Goal: Obtain resource: Obtain resource

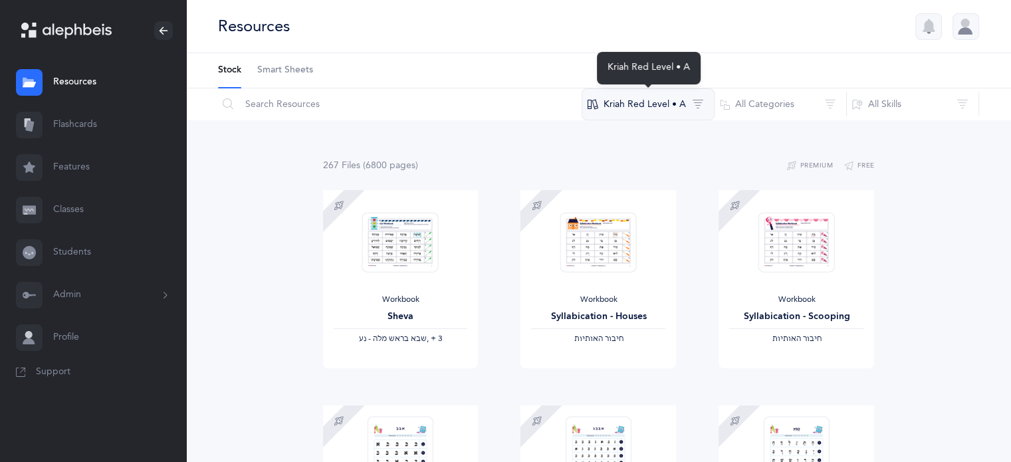
drag, startPoint x: 0, startPoint y: 0, endPoint x: 682, endPoint y: 106, distance: 690.6
click at [682, 106] on button "Kriah Red Level • A" at bounding box center [647, 104] width 133 height 32
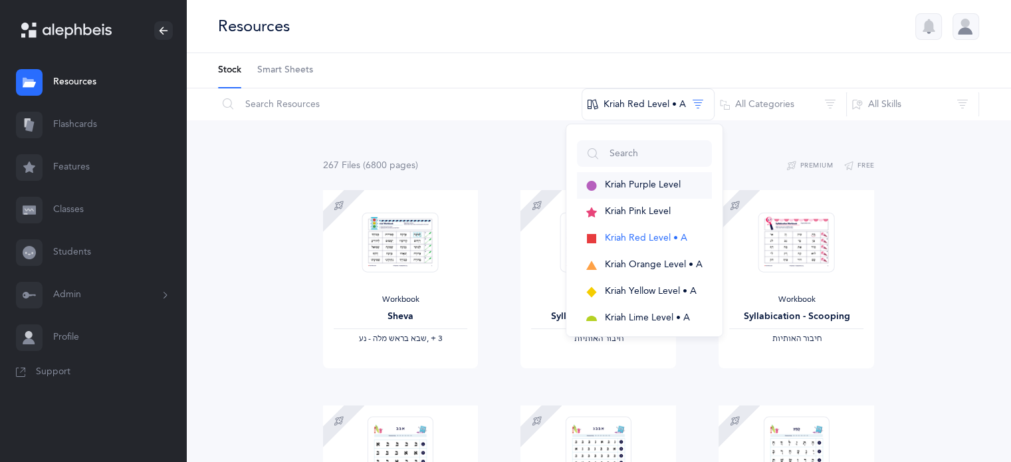
click at [629, 186] on span "Kriah Purple Level" at bounding box center [643, 184] width 76 height 11
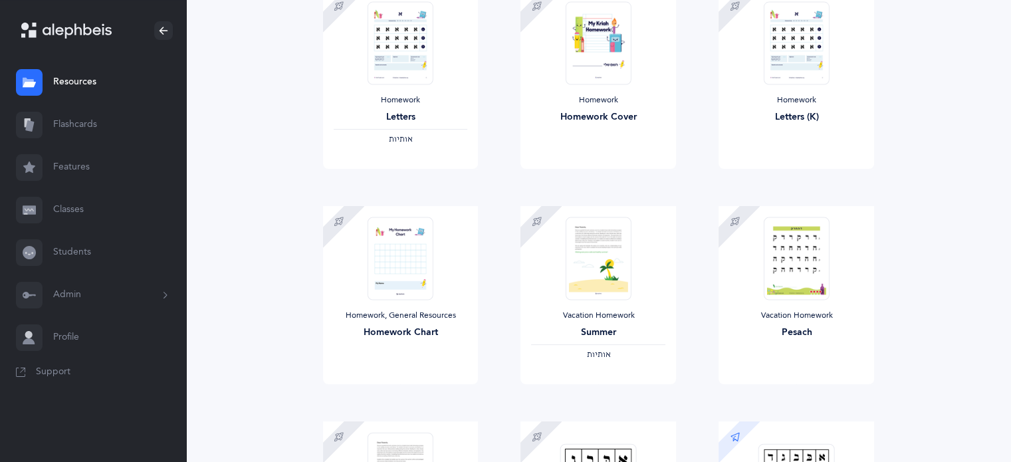
scroll to position [133, 0]
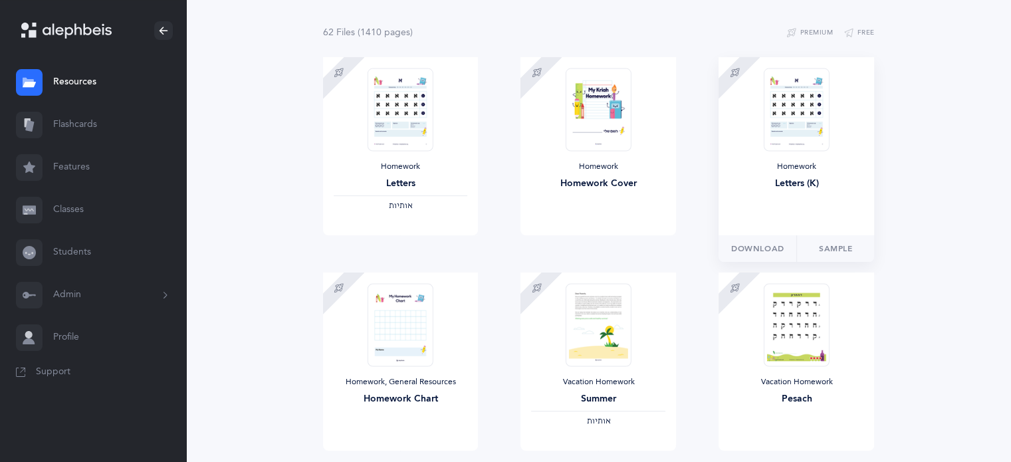
click at [811, 113] on img at bounding box center [796, 109] width 65 height 83
click at [787, 245] on button "Download" at bounding box center [757, 248] width 78 height 27
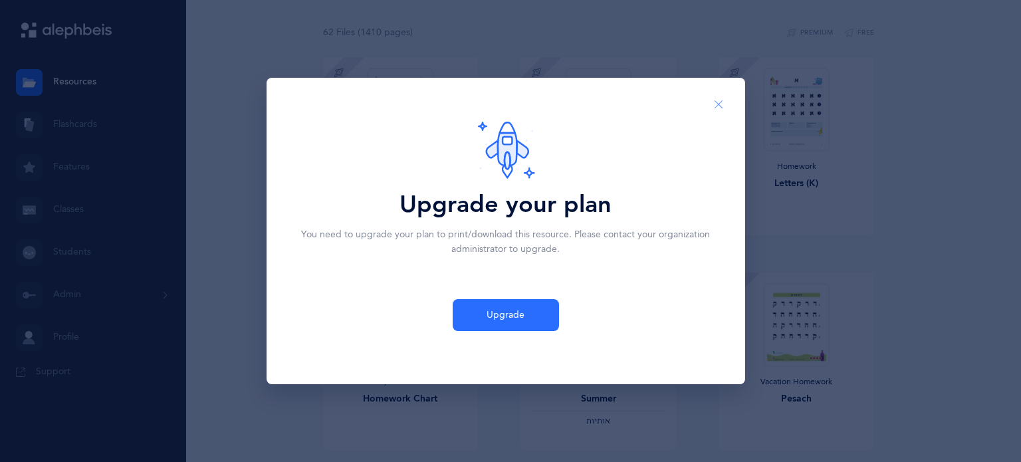
click at [724, 98] on button "Close" at bounding box center [718, 104] width 32 height 33
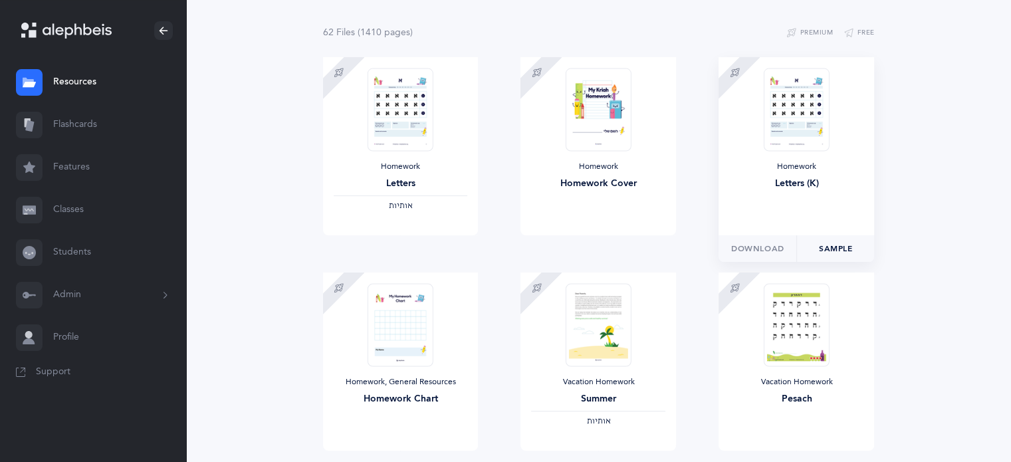
click at [837, 248] on link "Sample" at bounding box center [835, 248] width 78 height 27
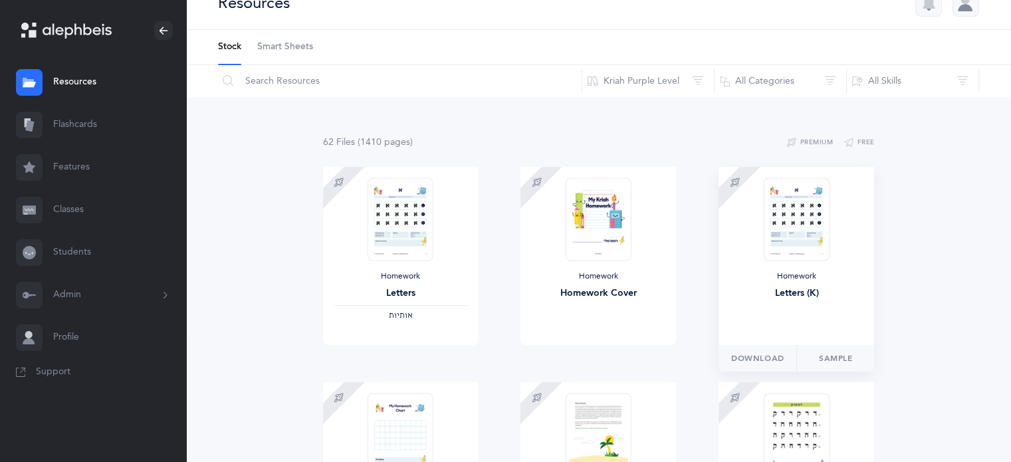
scroll to position [0, 0]
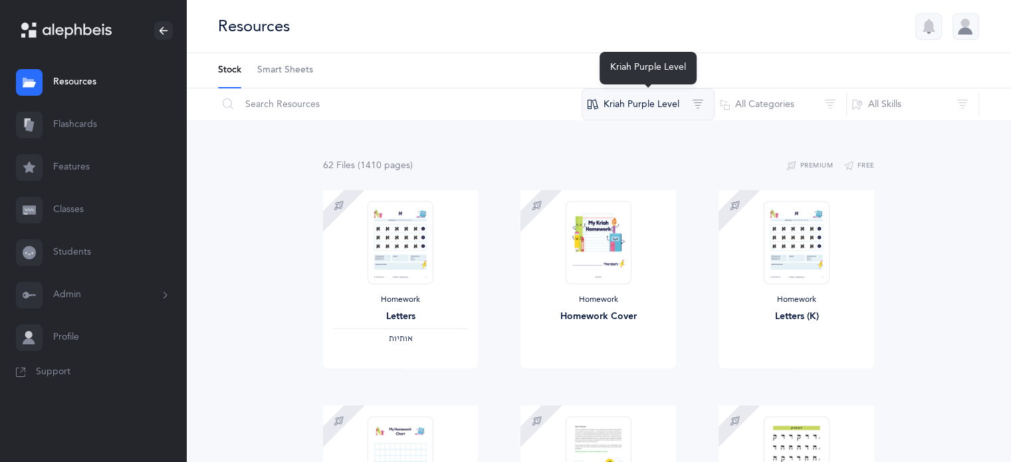
click at [699, 100] on button "Kriah Purple Level" at bounding box center [647, 104] width 133 height 32
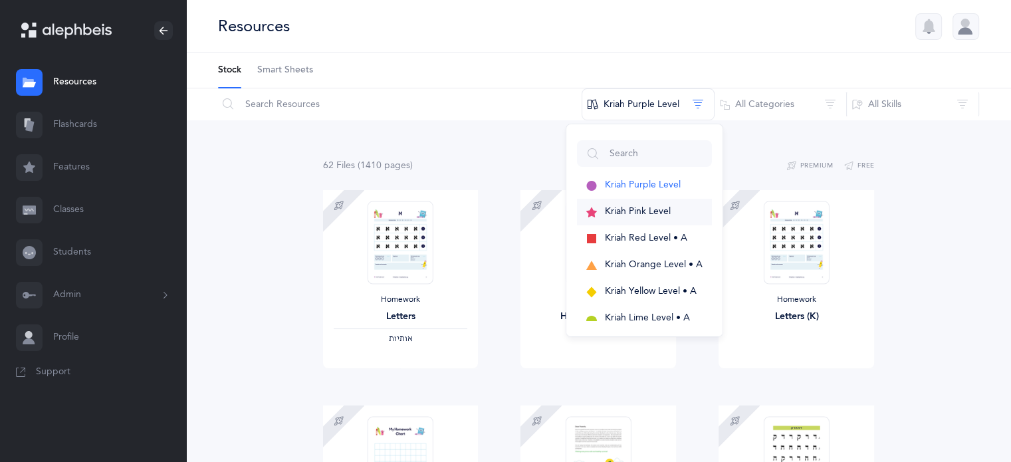
click at [651, 212] on span "Kriah Pink Level" at bounding box center [638, 211] width 66 height 11
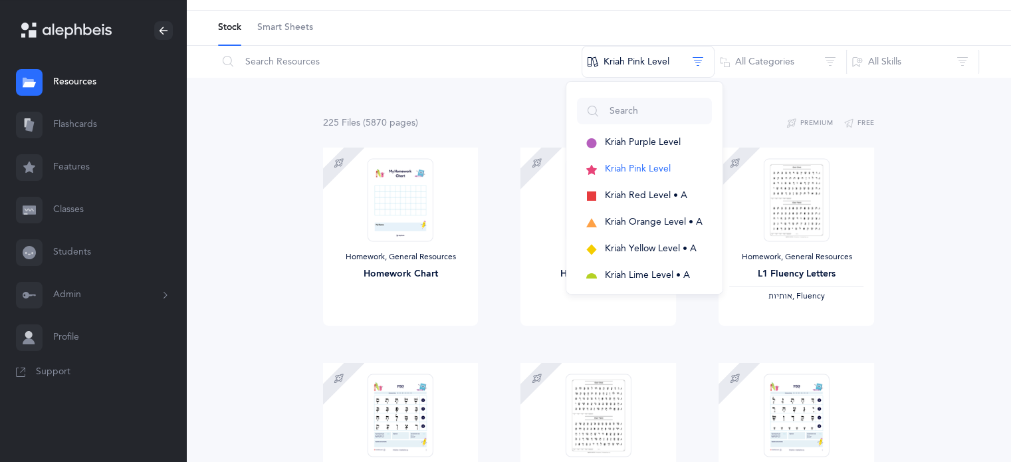
scroll to position [66, 0]
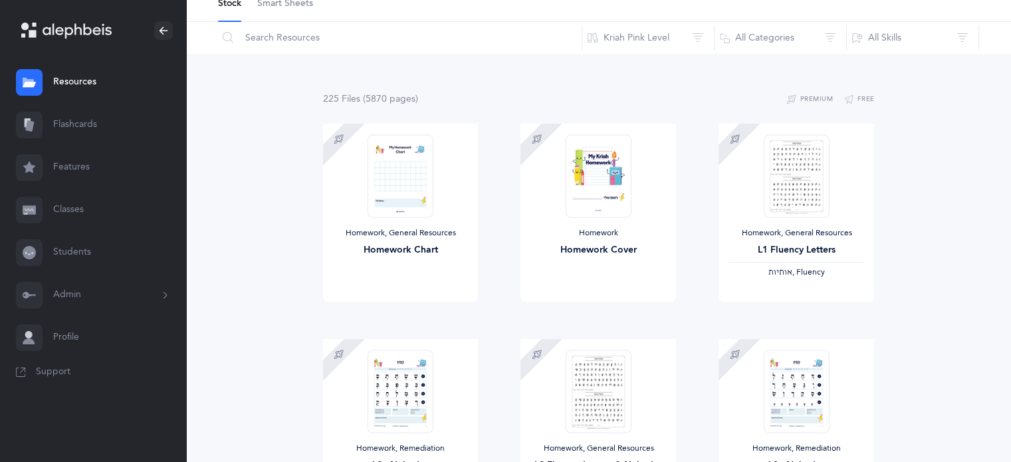
scroll to position [133, 0]
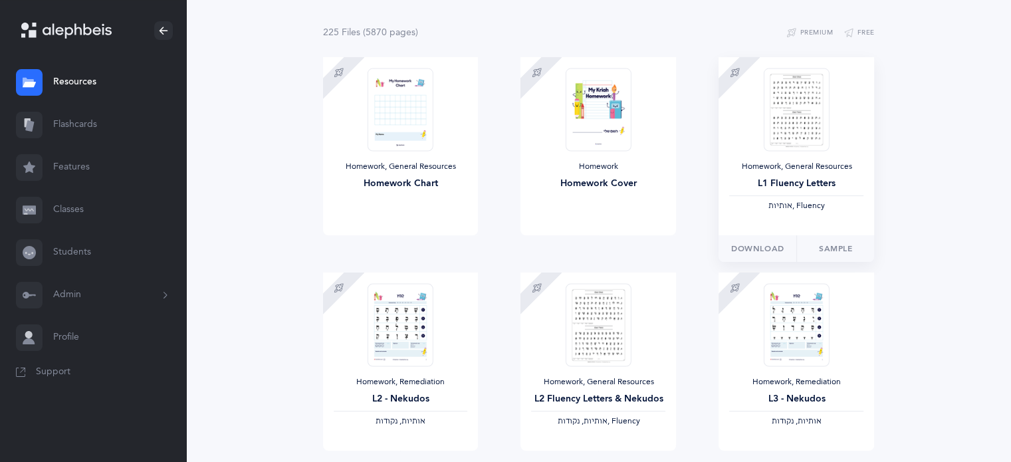
click at [824, 115] on img at bounding box center [796, 109] width 65 height 83
click at [807, 370] on div "Homework, Remediation L3 - Nekudos ‫אותיות, נקודות‬" at bounding box center [795, 361] width 155 height 178
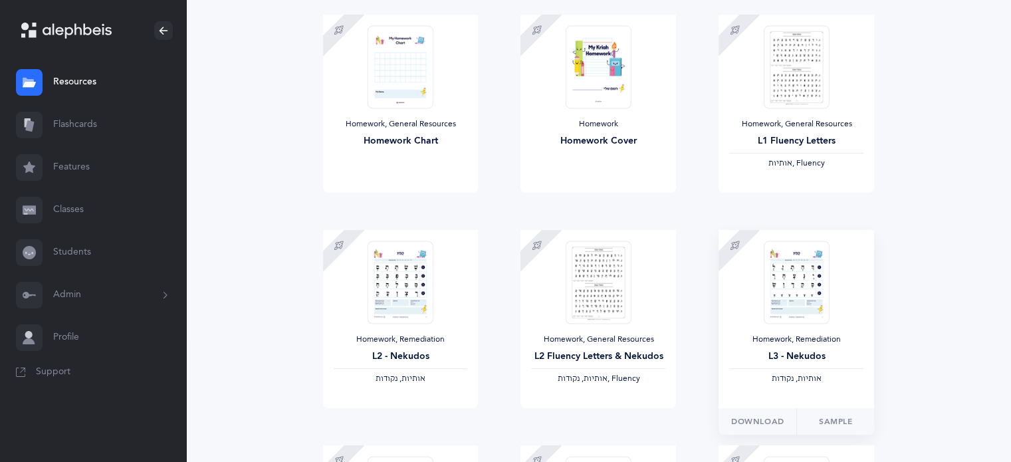
scroll to position [199, 0]
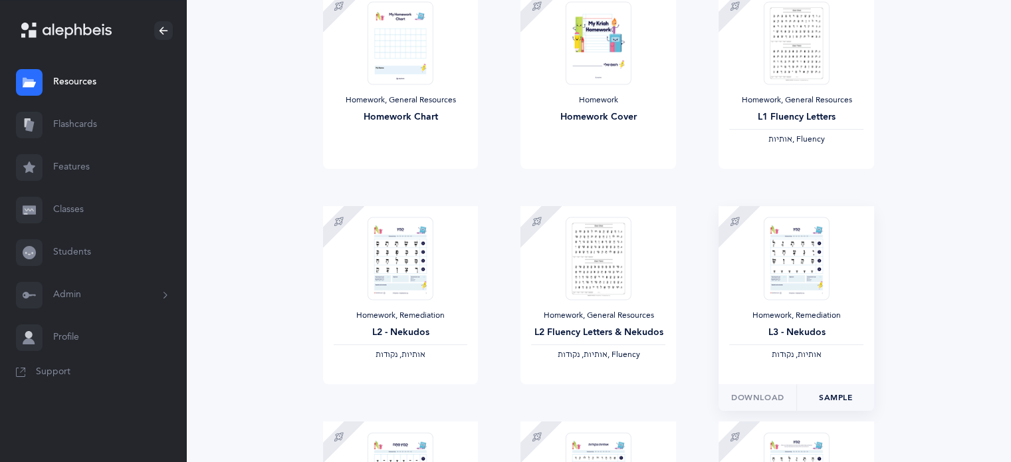
click at [848, 393] on link "Sample" at bounding box center [835, 397] width 78 height 27
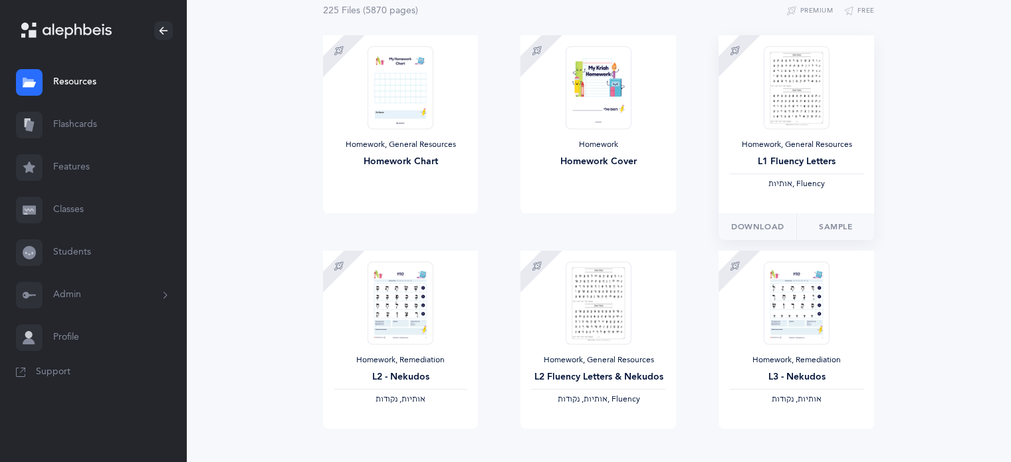
scroll to position [133, 0]
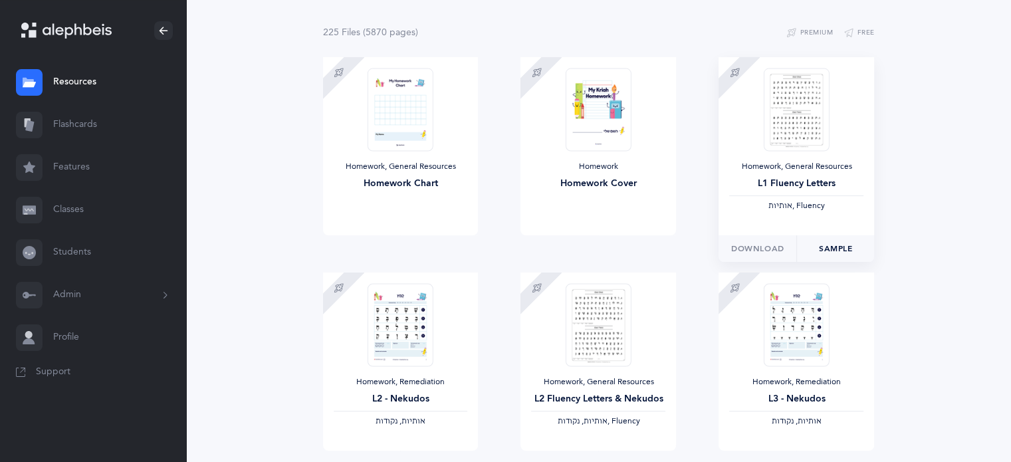
click at [811, 241] on link "Sample" at bounding box center [835, 248] width 78 height 27
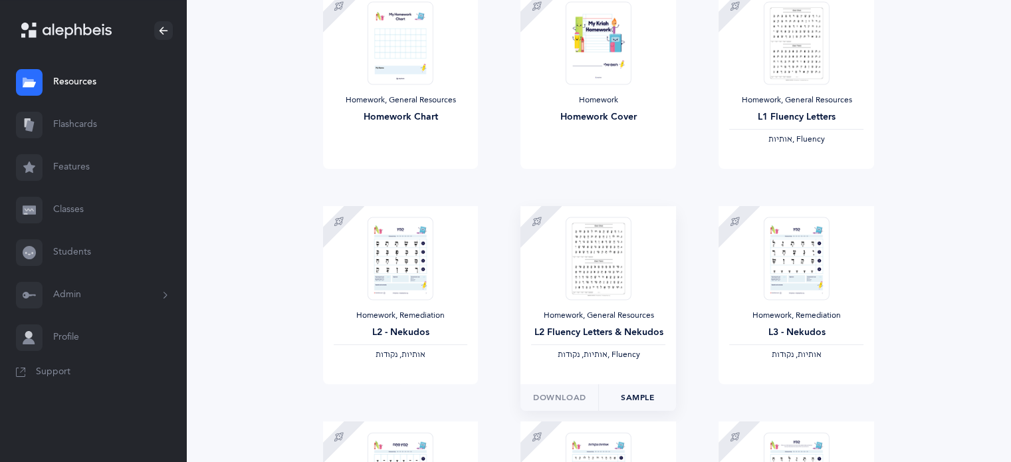
click at [630, 402] on link "Sample" at bounding box center [637, 397] width 78 height 27
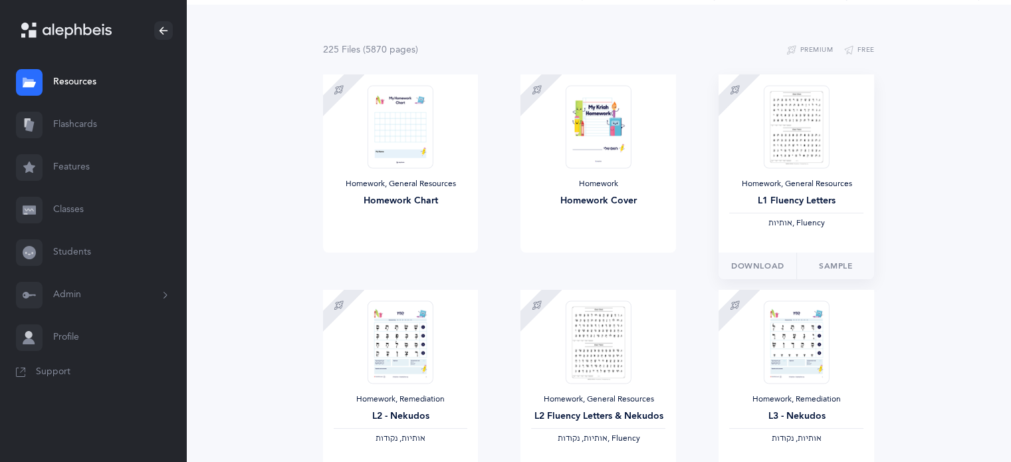
scroll to position [0, 0]
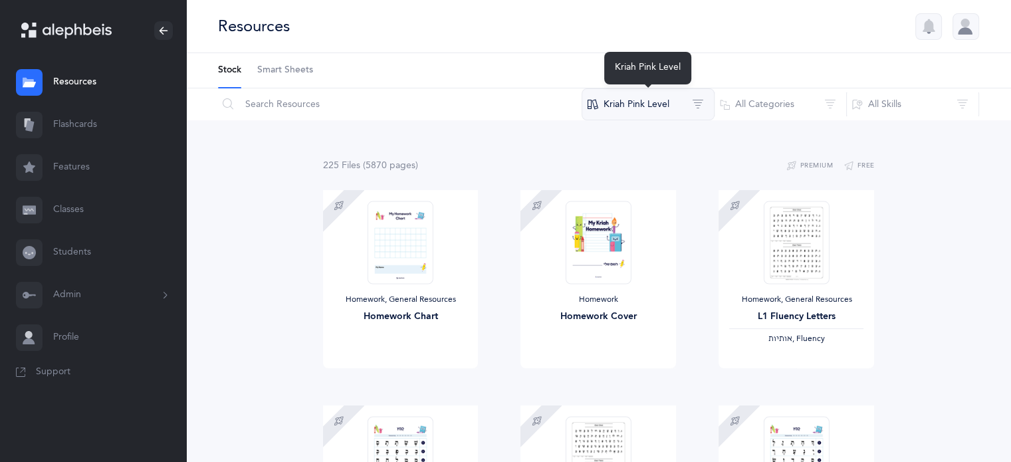
click at [634, 106] on button "Kriah Pink Level" at bounding box center [647, 104] width 133 height 32
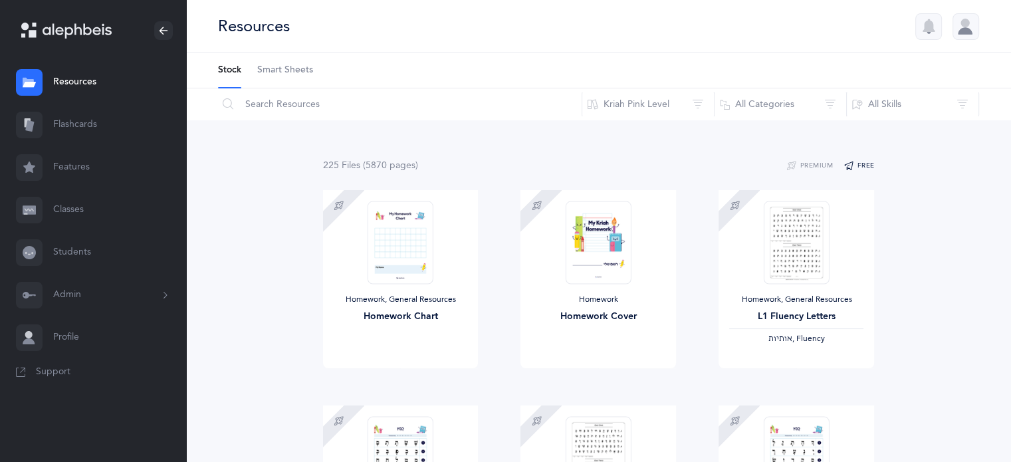
click at [867, 169] on button "Free" at bounding box center [858, 166] width 31 height 16
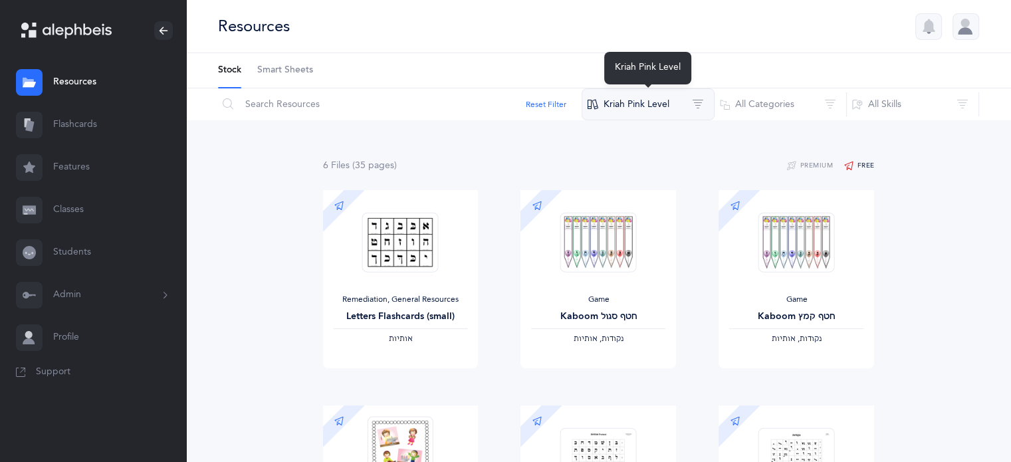
click at [633, 113] on button "Kriah Pink Level" at bounding box center [647, 104] width 133 height 32
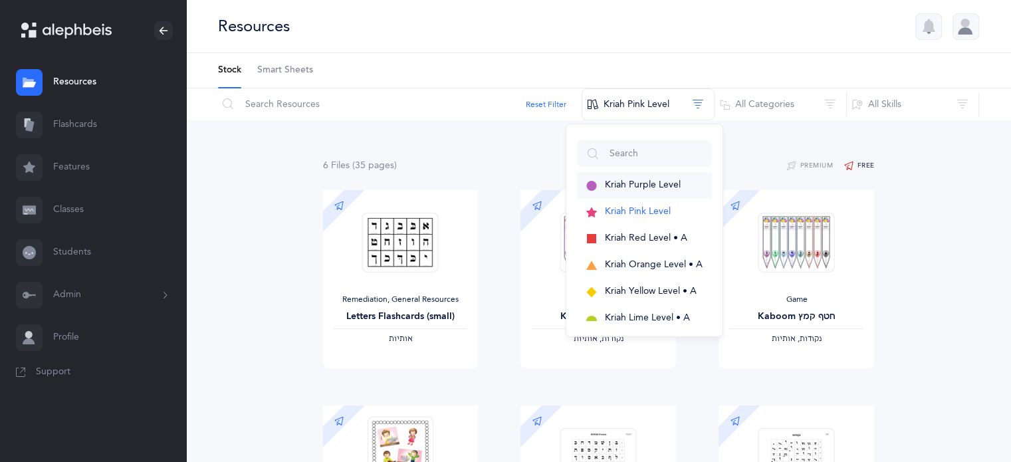
click at [654, 182] on span "Kriah Purple Level" at bounding box center [643, 184] width 76 height 11
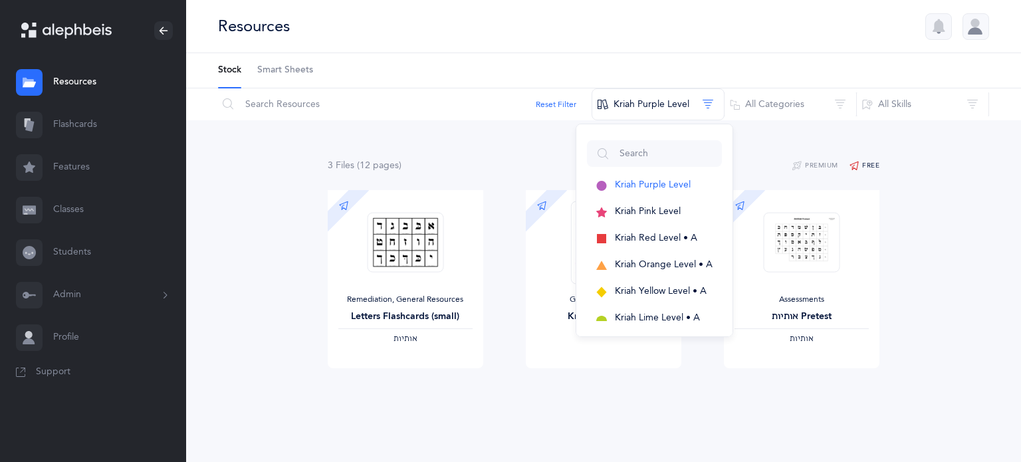
click at [933, 185] on div "3 File s (12 page s ) Premium Free Remediation, General Resources Letters Flash…" at bounding box center [603, 289] width 835 height 338
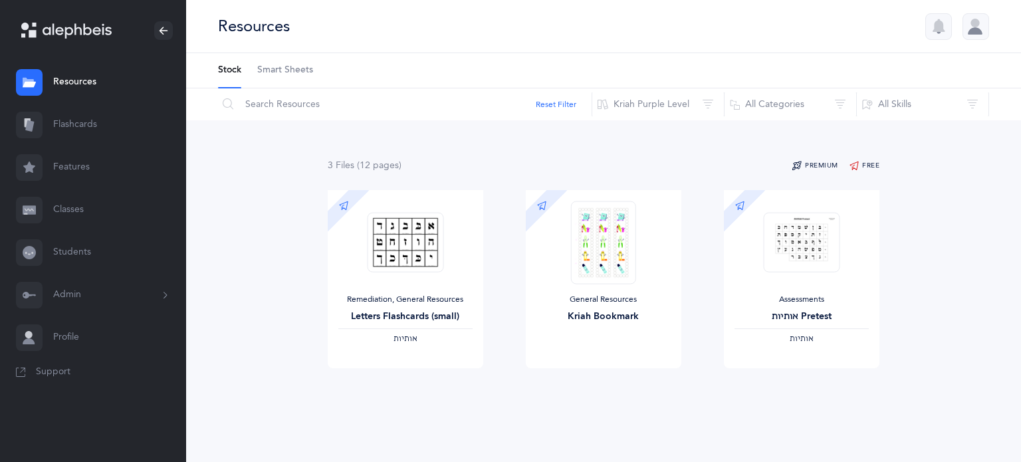
click at [818, 167] on button "Premium" at bounding box center [814, 166] width 47 height 16
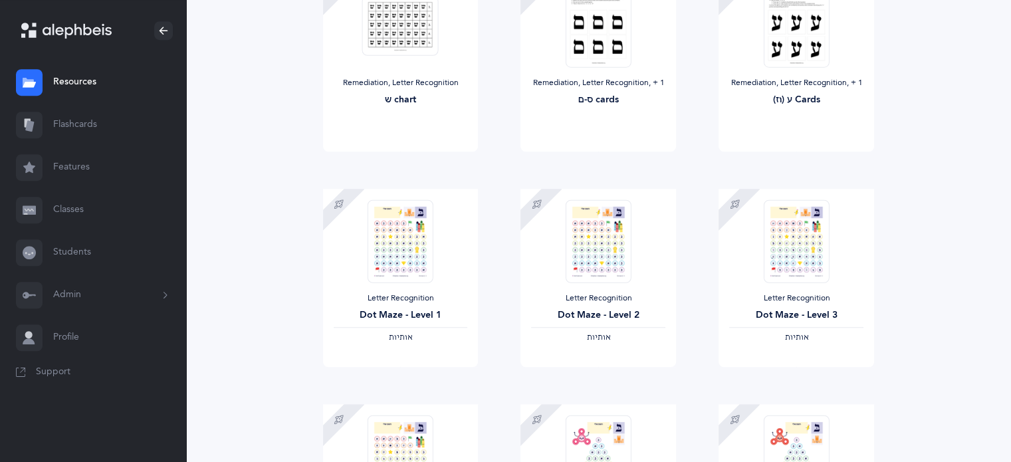
scroll to position [797, 0]
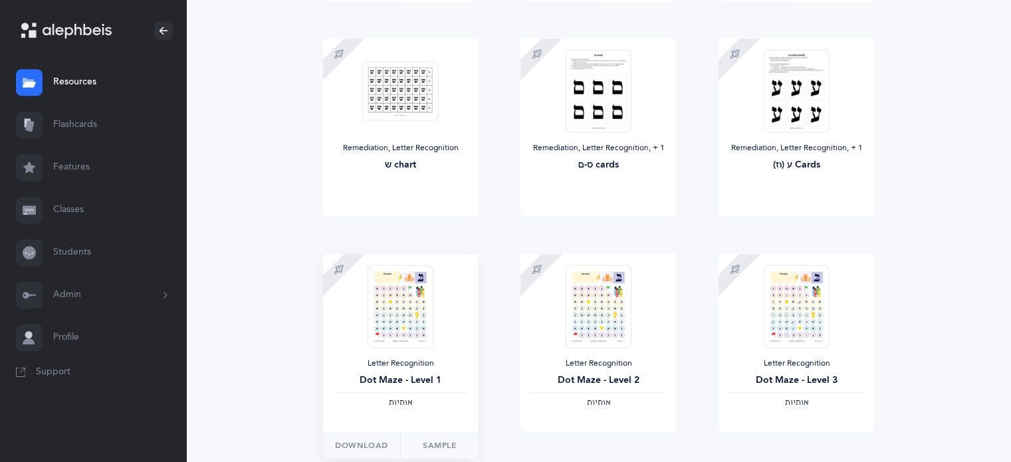
click at [421, 326] on img at bounding box center [399, 305] width 65 height 83
click at [441, 449] on link "Sample" at bounding box center [439, 445] width 78 height 27
click at [33, 377] on link "Support" at bounding box center [93, 372] width 186 height 27
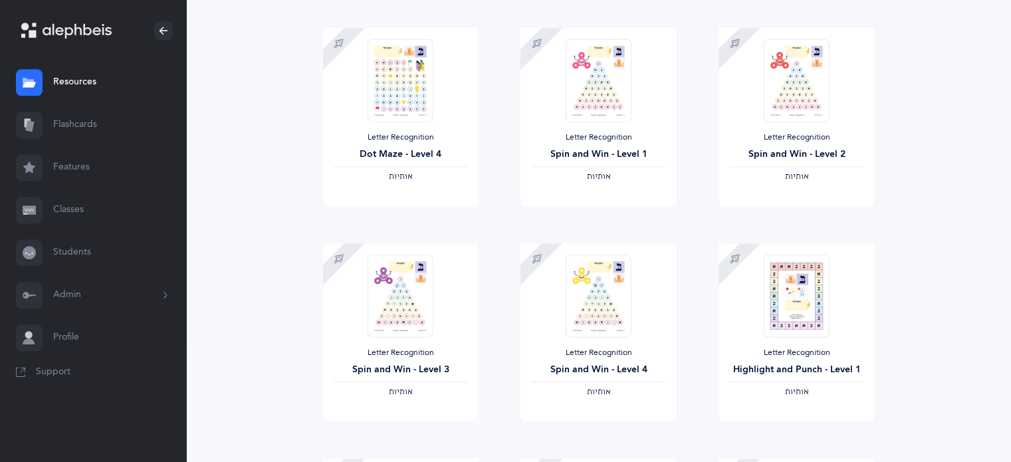
scroll to position [1263, 0]
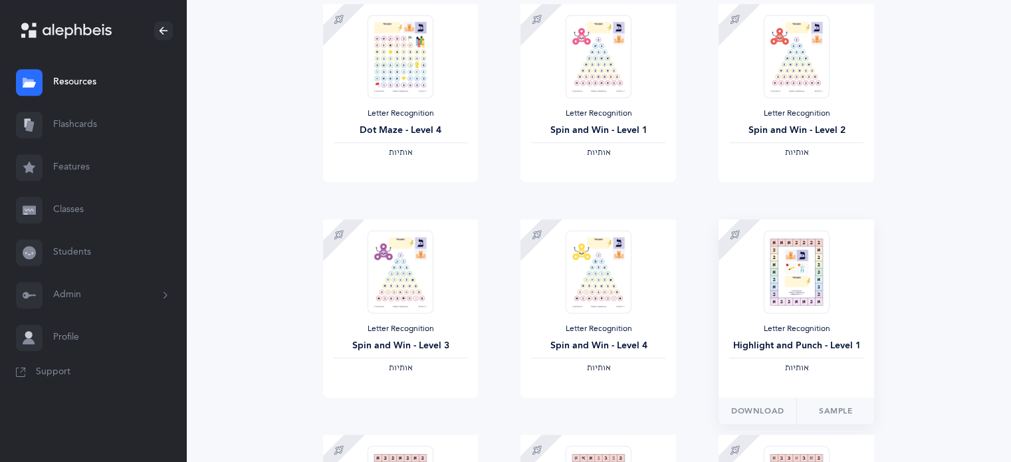
click at [817, 278] on img at bounding box center [796, 271] width 65 height 83
click at [820, 411] on link "Sample" at bounding box center [835, 410] width 78 height 27
